Goal: Book appointment/travel/reservation

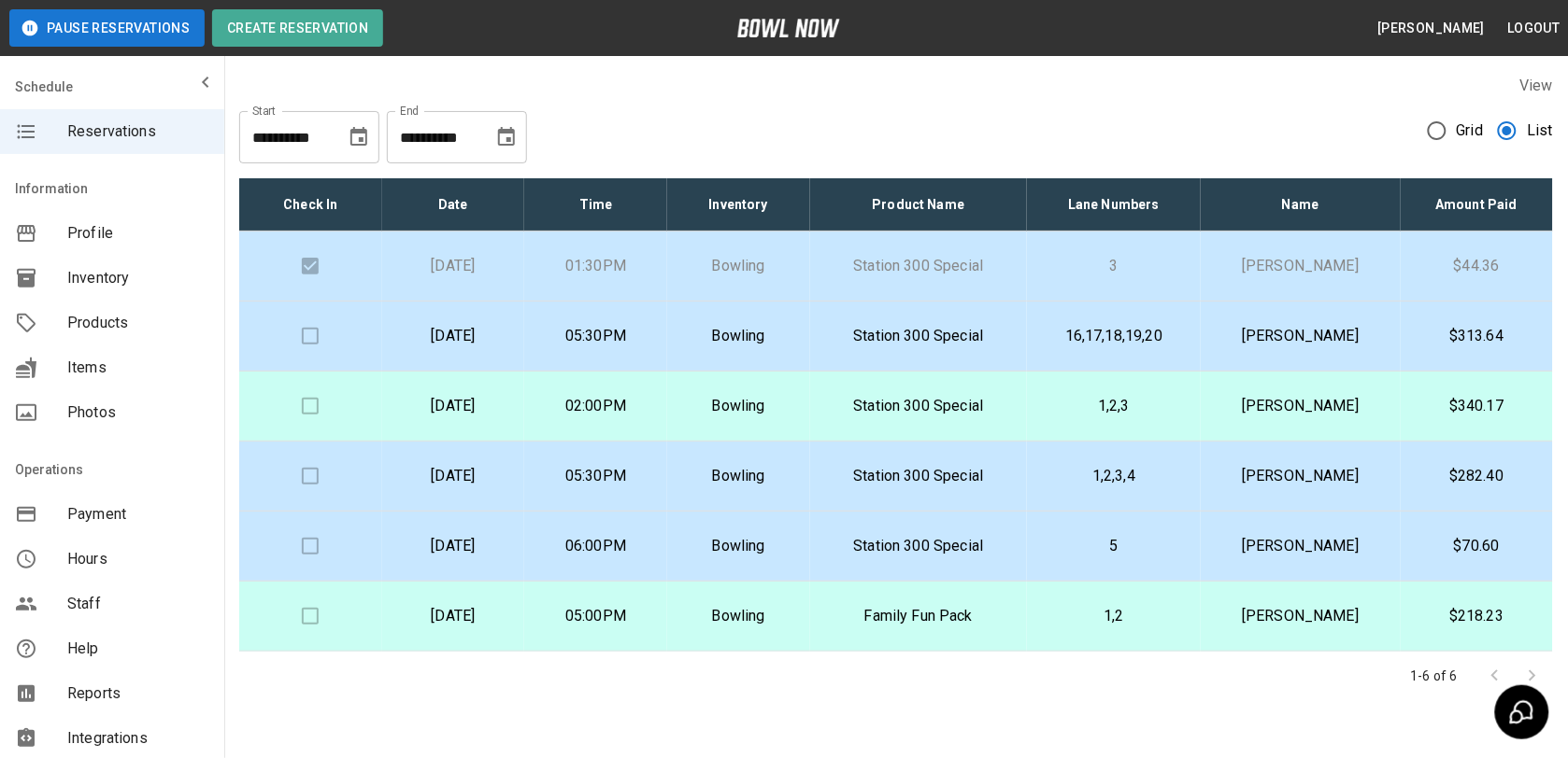
click at [810, 337] on td "Bowling" at bounding box center [738, 337] width 143 height 70
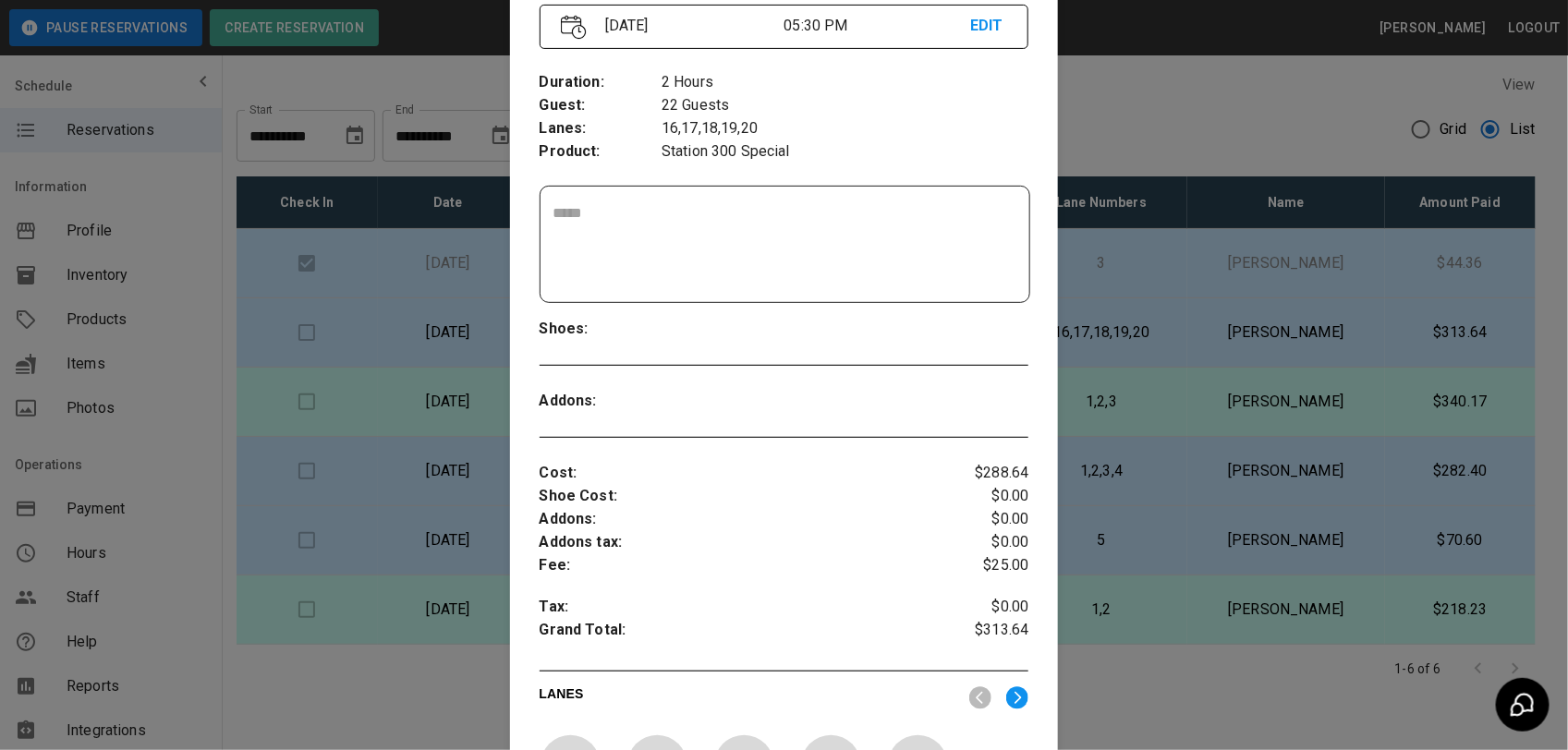
scroll to position [260, 0]
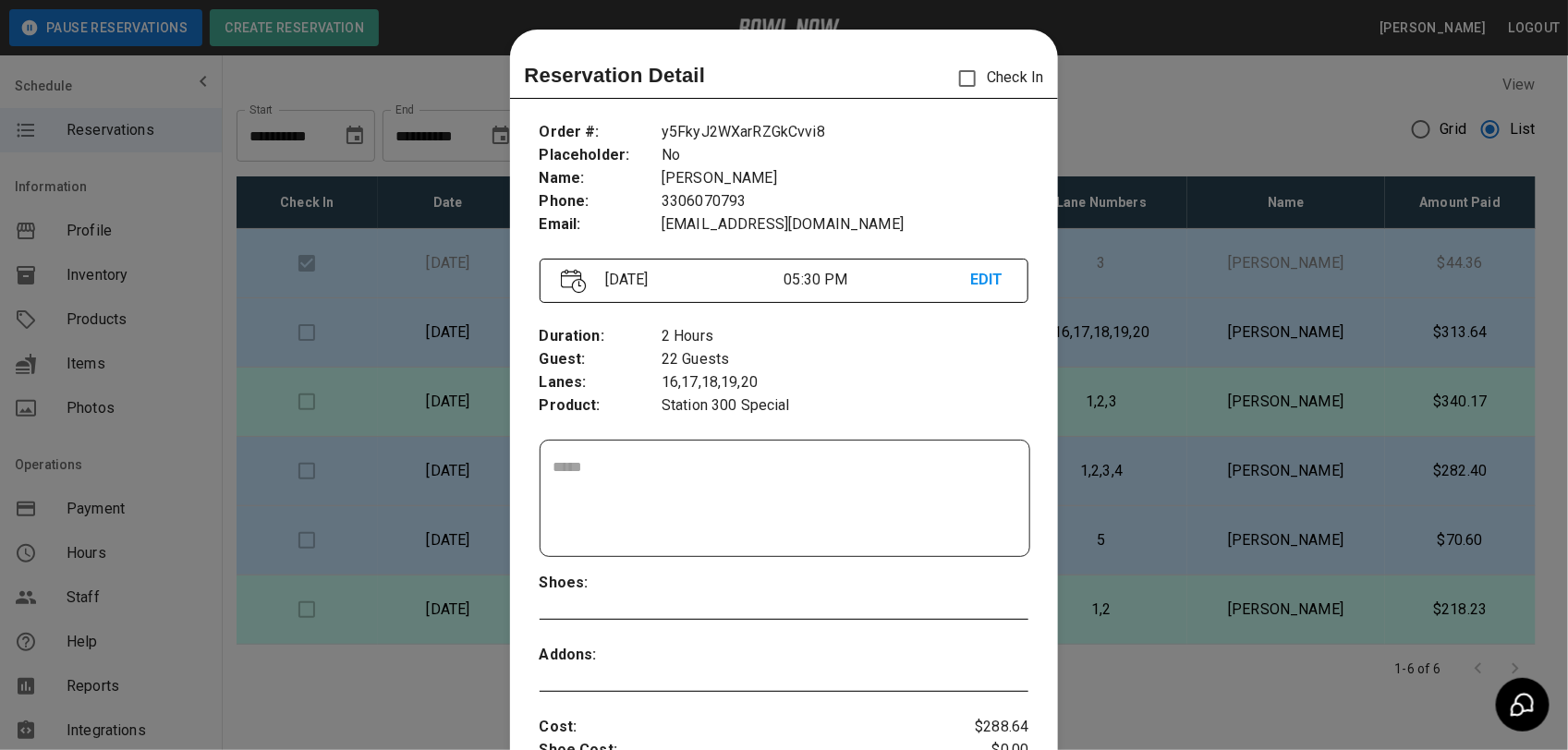
click at [1213, 67] on div at bounding box center [784, 375] width 1568 height 750
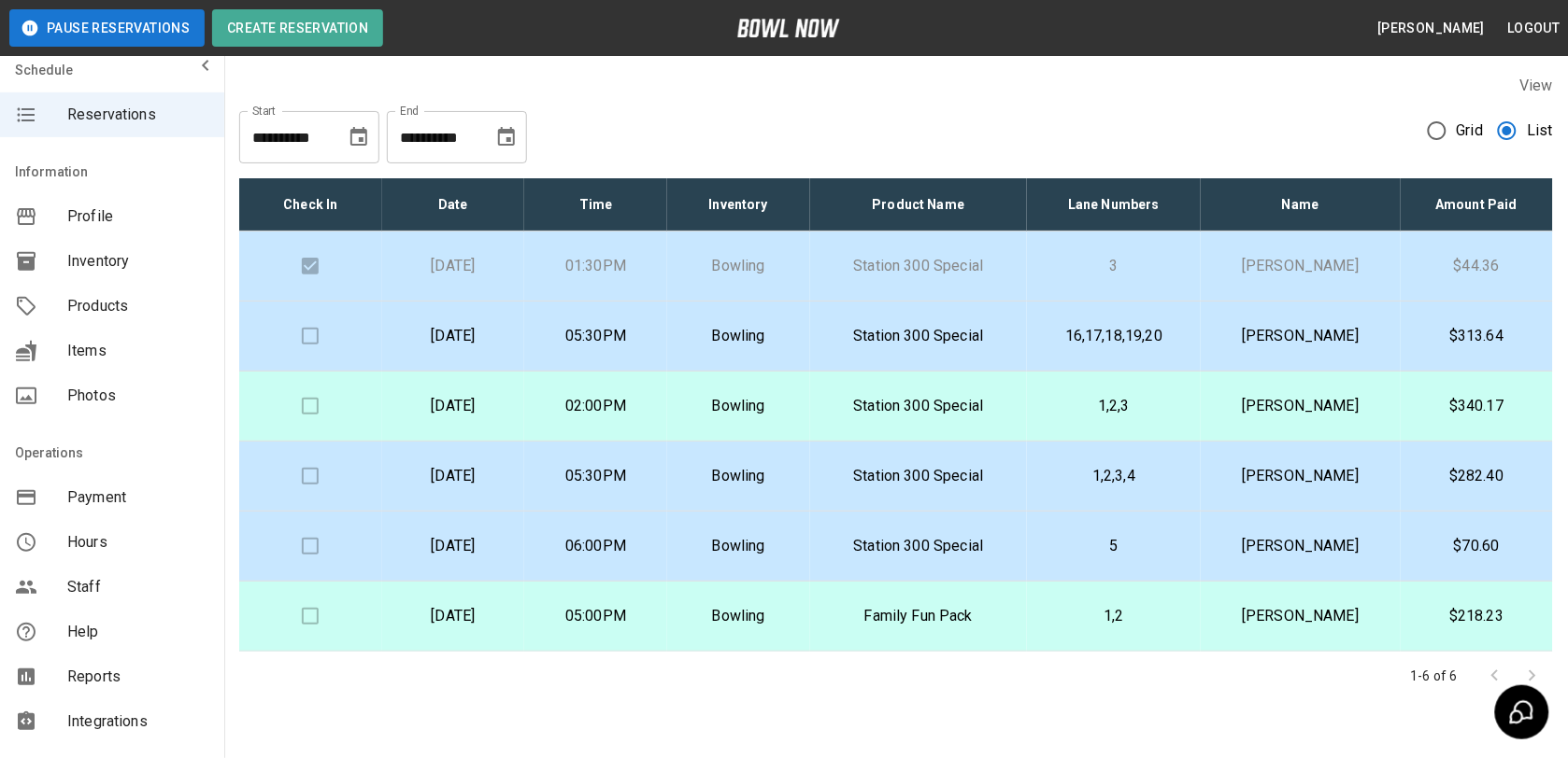
scroll to position [0, 0]
